Goal: Information Seeking & Learning: Learn about a topic

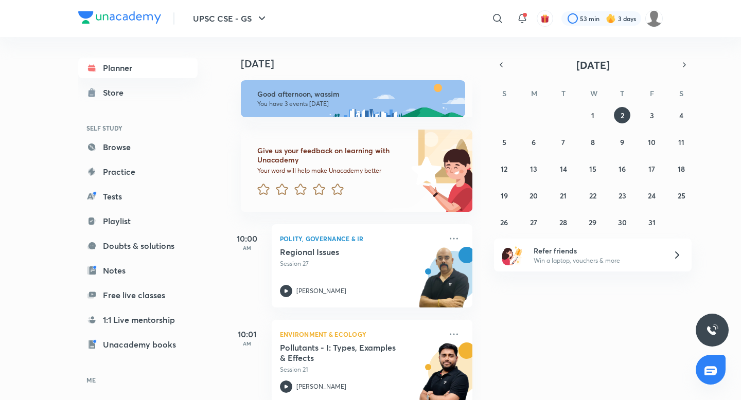
scroll to position [107, 0]
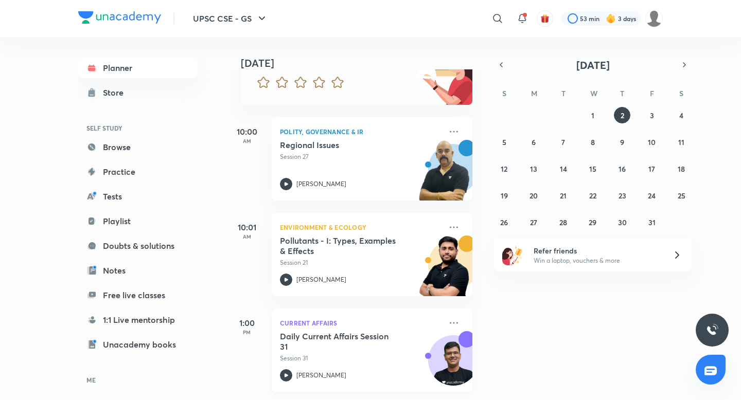
click at [324, 332] on h5 "Daily Current Affairs Session 31" at bounding box center [344, 341] width 128 height 21
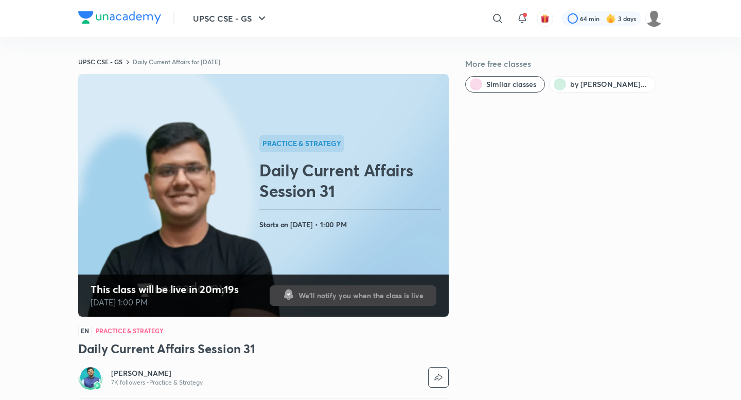
click at [296, 169] on h2 "Daily Current Affairs Session 31" at bounding box center [351, 180] width 185 height 41
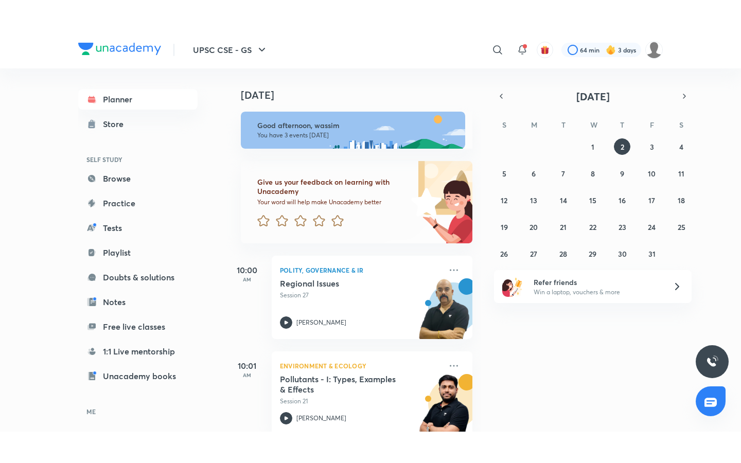
scroll to position [107, 0]
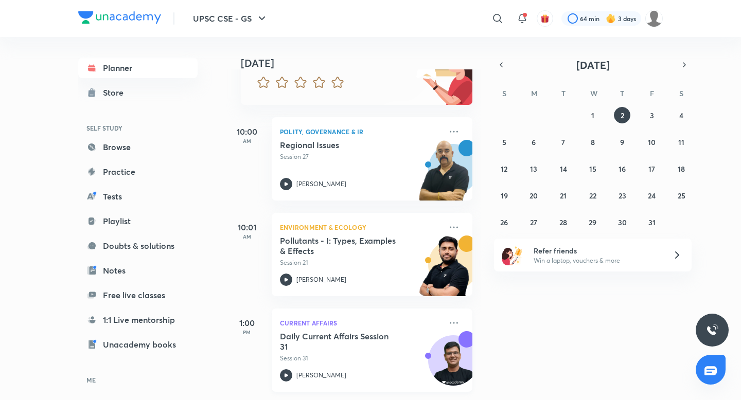
click at [339, 332] on h5 "Daily Current Affairs Session 31" at bounding box center [344, 341] width 128 height 21
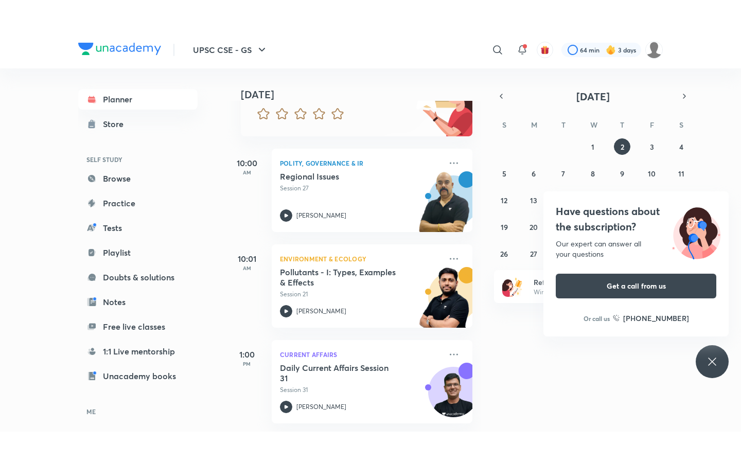
scroll to position [44, 0]
